Goal: Task Accomplishment & Management: Manage account settings

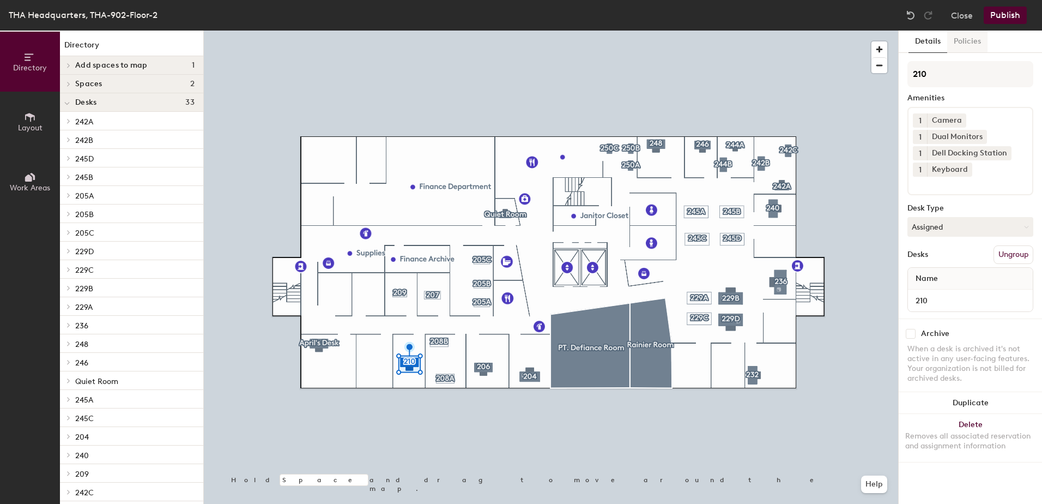
click at [975, 38] on button "Policies" at bounding box center [968, 42] width 40 height 22
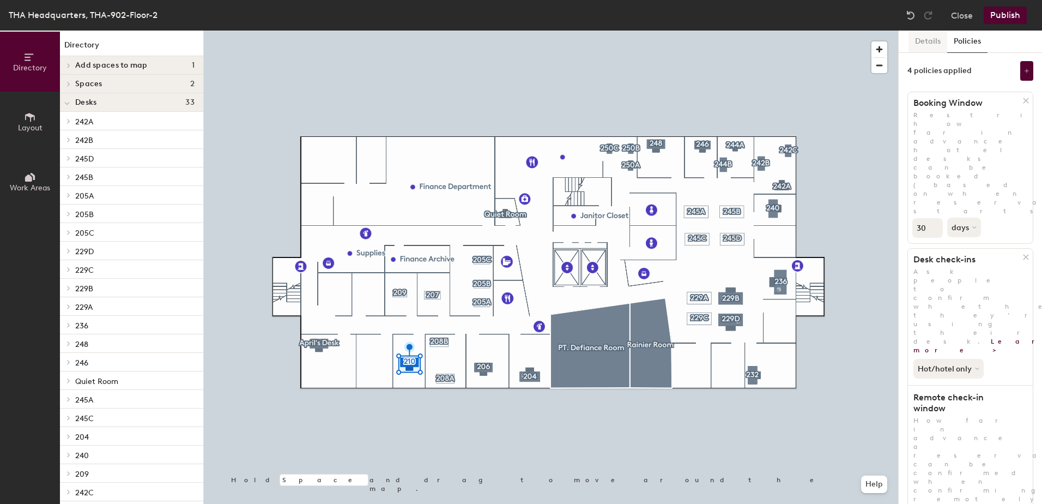
click at [916, 45] on button "Details" at bounding box center [928, 42] width 39 height 22
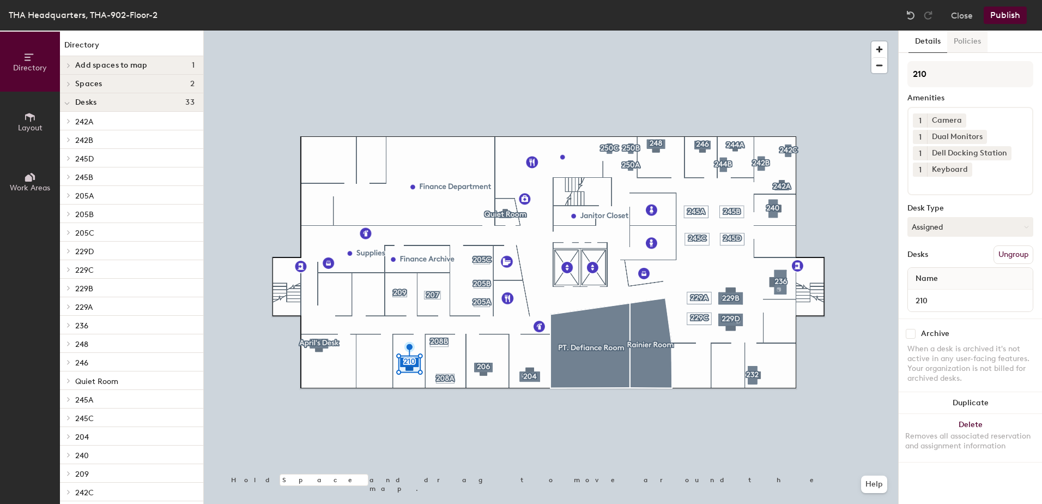
click at [966, 44] on button "Policies" at bounding box center [968, 42] width 40 height 22
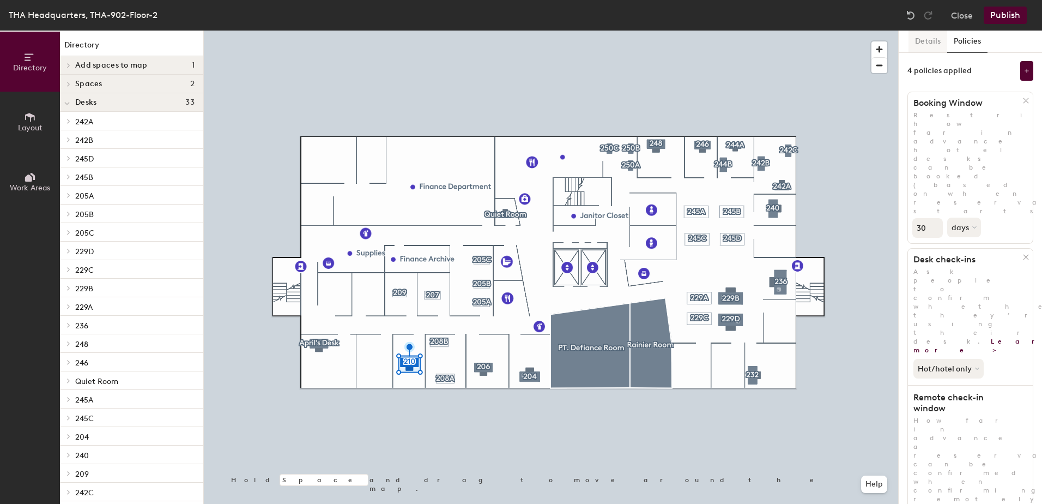
click at [920, 39] on button "Details" at bounding box center [928, 42] width 39 height 22
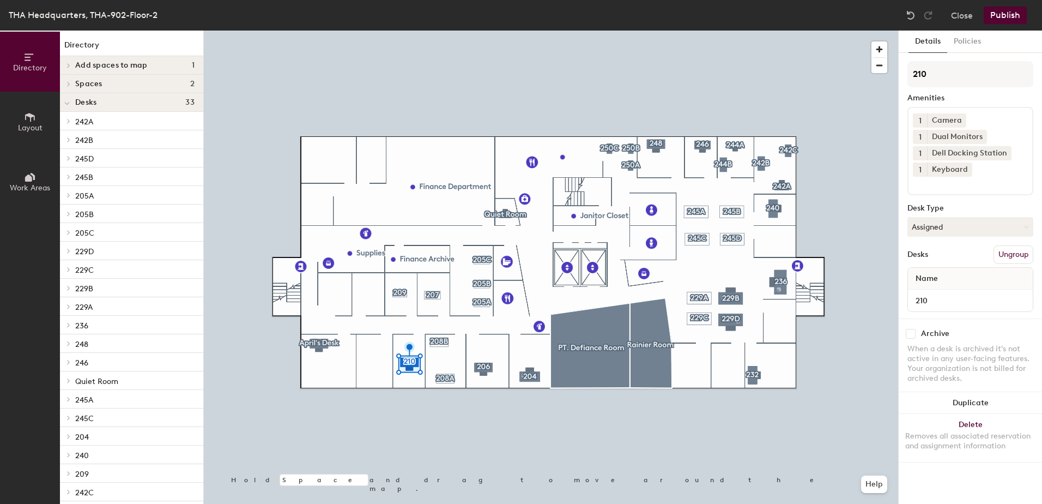
click at [933, 330] on div "Archive" at bounding box center [935, 333] width 28 height 9
click at [914, 336] on input "checkbox" at bounding box center [911, 334] width 10 height 10
checkbox input "false"
click at [968, 39] on button "Policies" at bounding box center [968, 42] width 40 height 22
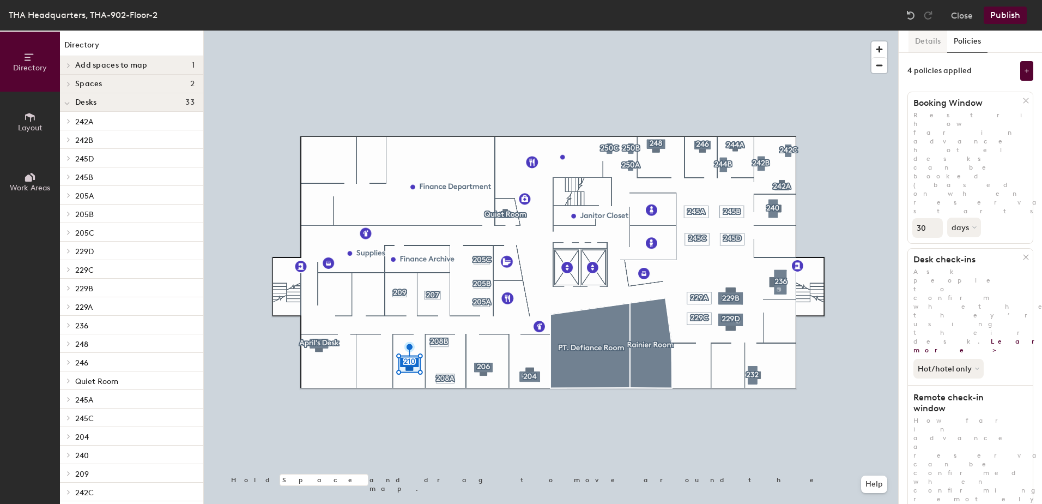
click at [930, 41] on button "Details" at bounding box center [928, 42] width 39 height 22
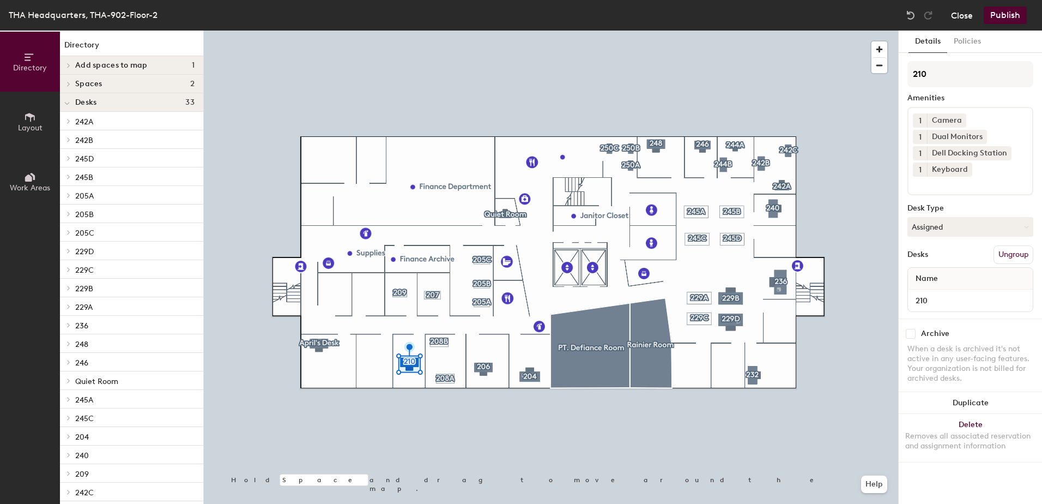
click at [957, 13] on button "Close" at bounding box center [962, 15] width 22 height 17
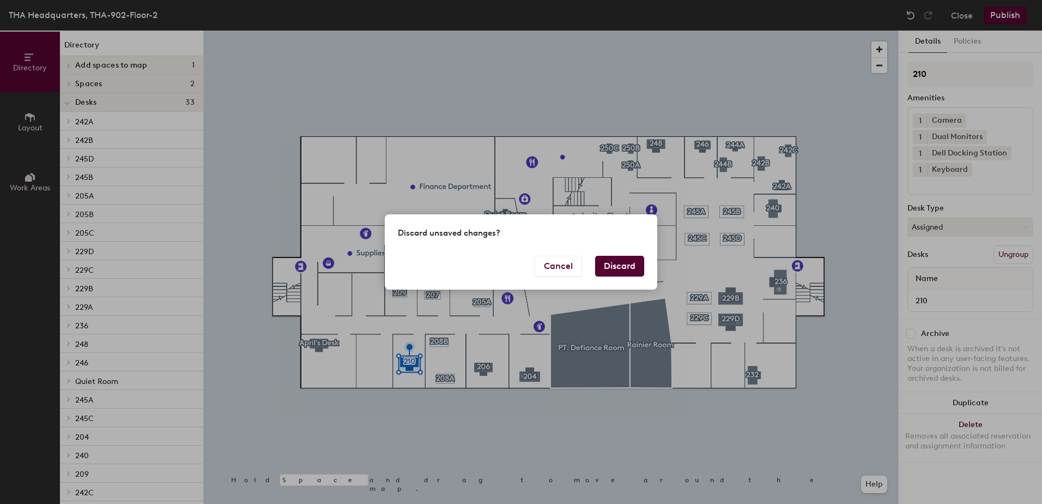
click at [634, 266] on button "Discard" at bounding box center [619, 266] width 49 height 21
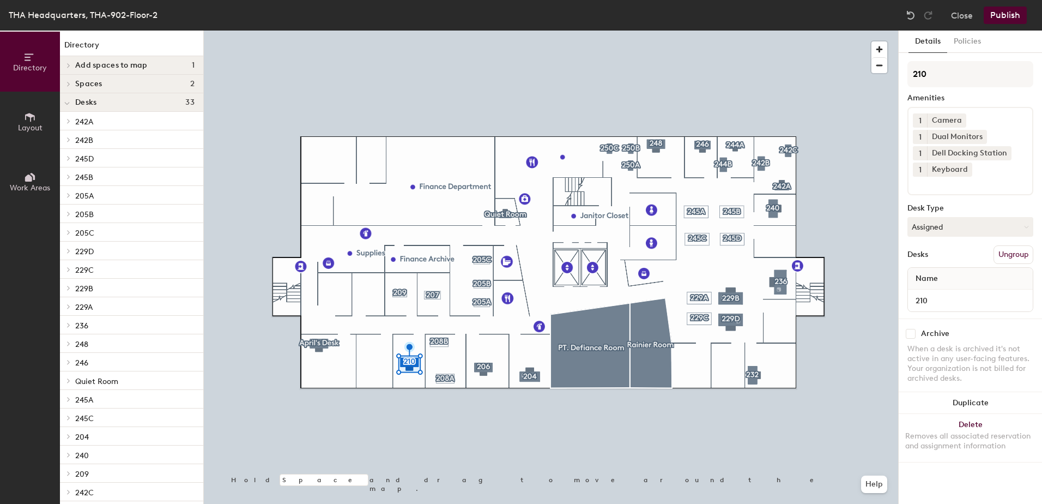
click at [913, 333] on input "checkbox" at bounding box center [911, 334] width 10 height 10
checkbox input "true"
click at [1009, 9] on button "Publish" at bounding box center [1005, 15] width 43 height 17
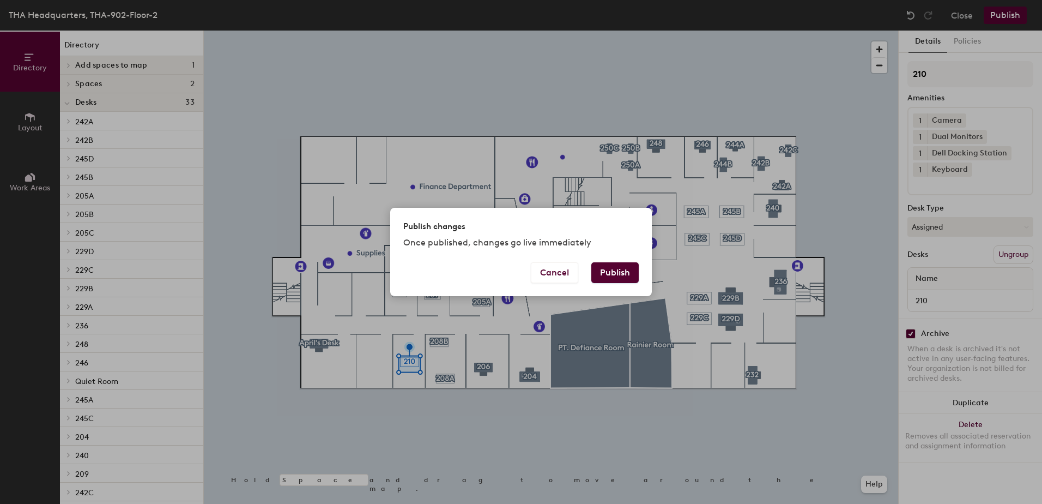
click at [606, 268] on button "Publish" at bounding box center [615, 272] width 47 height 21
